Goal: Task Accomplishment & Management: Manage account settings

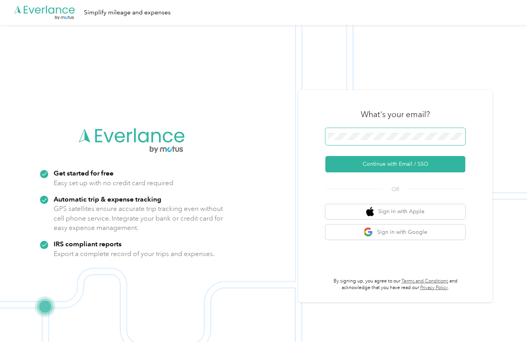
click at [398, 169] on button "Continue with Email / SSO" at bounding box center [395, 164] width 140 height 16
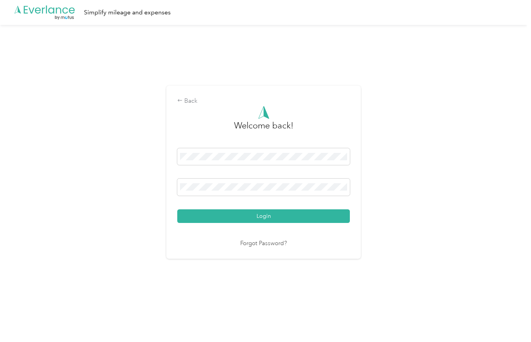
click at [297, 222] on button "Login" at bounding box center [263, 216] width 173 height 14
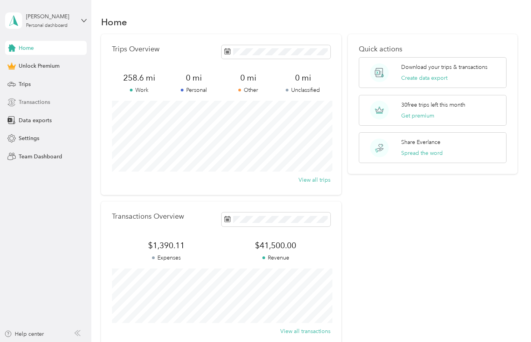
click at [45, 105] on span "Transactions" at bounding box center [34, 102] width 31 height 8
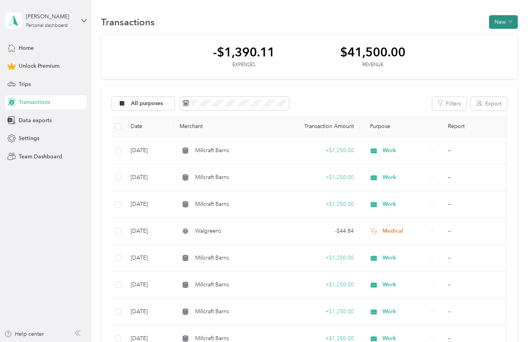
click at [507, 20] on button "New" at bounding box center [503, 22] width 29 height 14
click at [510, 36] on span "Expense" at bounding box center [505, 37] width 21 height 8
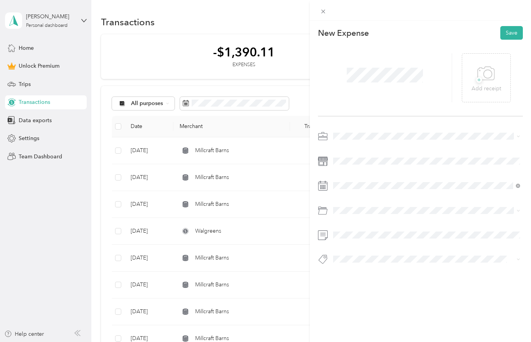
click at [347, 129] on div "New Expense Save + Add receipt" at bounding box center [420, 159] width 221 height 276
click at [324, 7] on span at bounding box center [323, 11] width 11 height 11
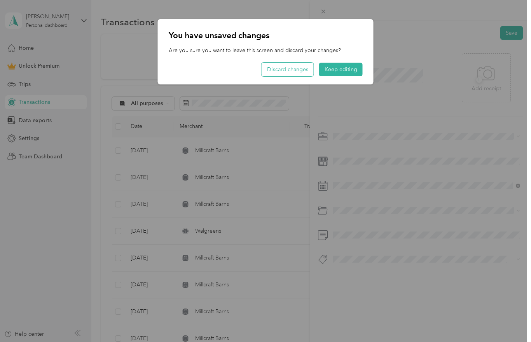
click at [300, 65] on button "Discard changes" at bounding box center [288, 70] width 52 height 14
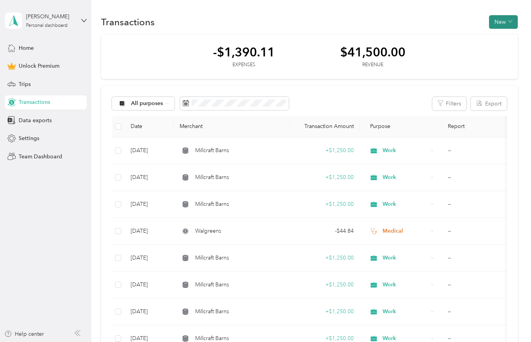
click at [512, 19] on span "button" at bounding box center [510, 22] width 4 height 7
click at [514, 53] on span "Revenue" at bounding box center [505, 50] width 21 height 8
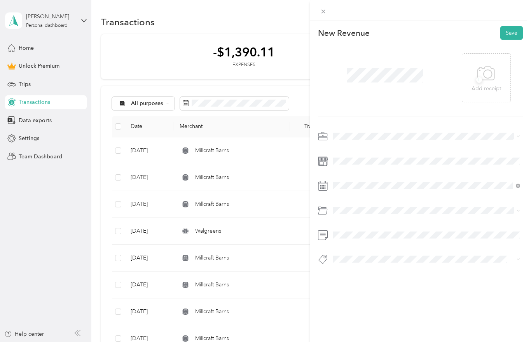
click at [340, 132] on span at bounding box center [426, 136] width 192 height 12
click at [342, 141] on span at bounding box center [426, 136] width 192 height 12
click at [353, 153] on li "Work" at bounding box center [426, 150] width 192 height 14
click at [518, 37] on button "Save" at bounding box center [511, 33] width 23 height 14
